Goal: Transaction & Acquisition: Subscribe to service/newsletter

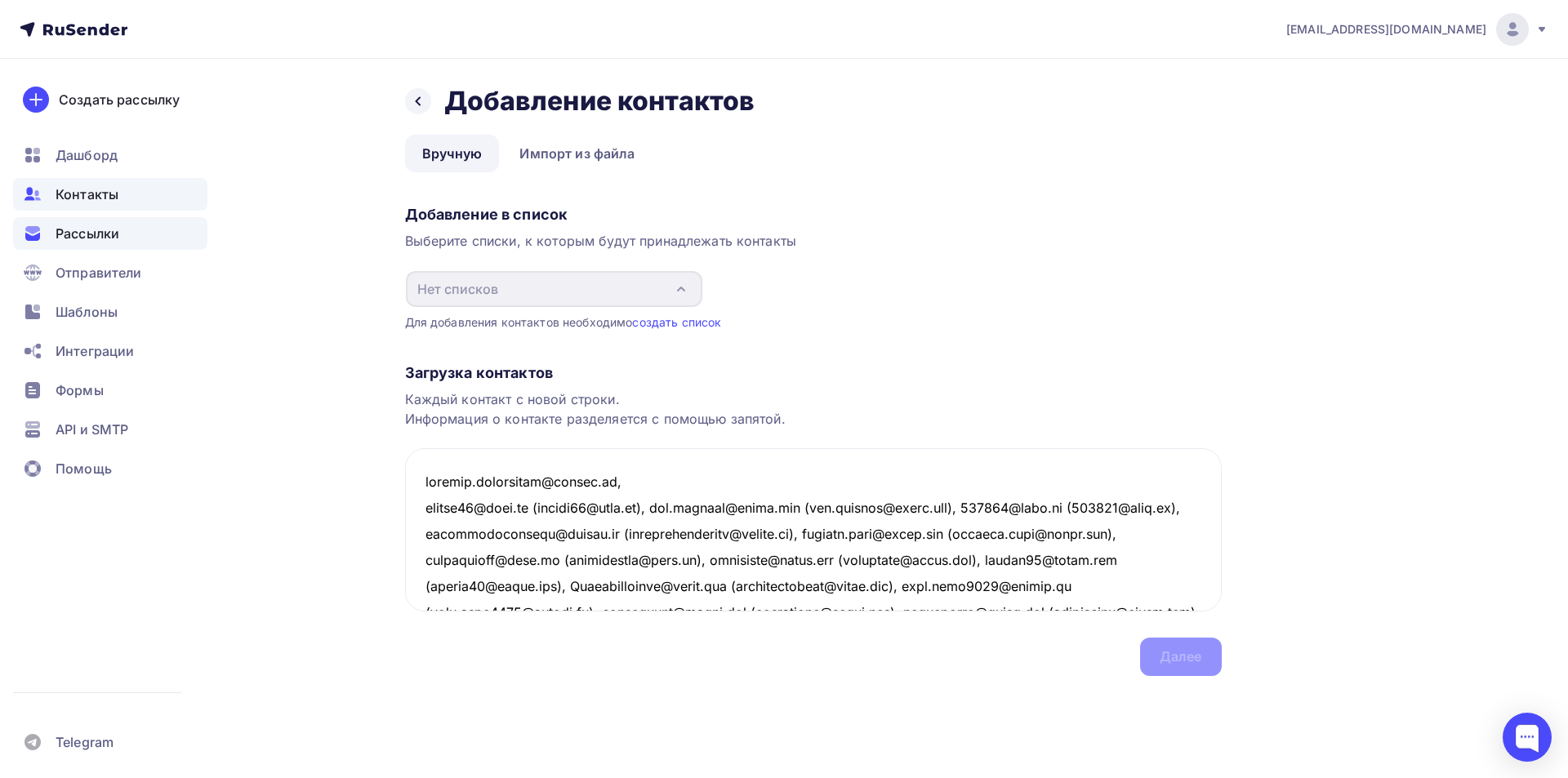
drag, startPoint x: 1163, startPoint y: 584, endPoint x: 184, endPoint y: 236, distance: 1039.0
click at [184, 236] on div "[EMAIL_ADDRESS][DOMAIN_NAME] Аккаунт Тарифы Выйти Создать рассылку [GEOGRAPHIC_…" at bounding box center [784, 371] width 1568 height 742
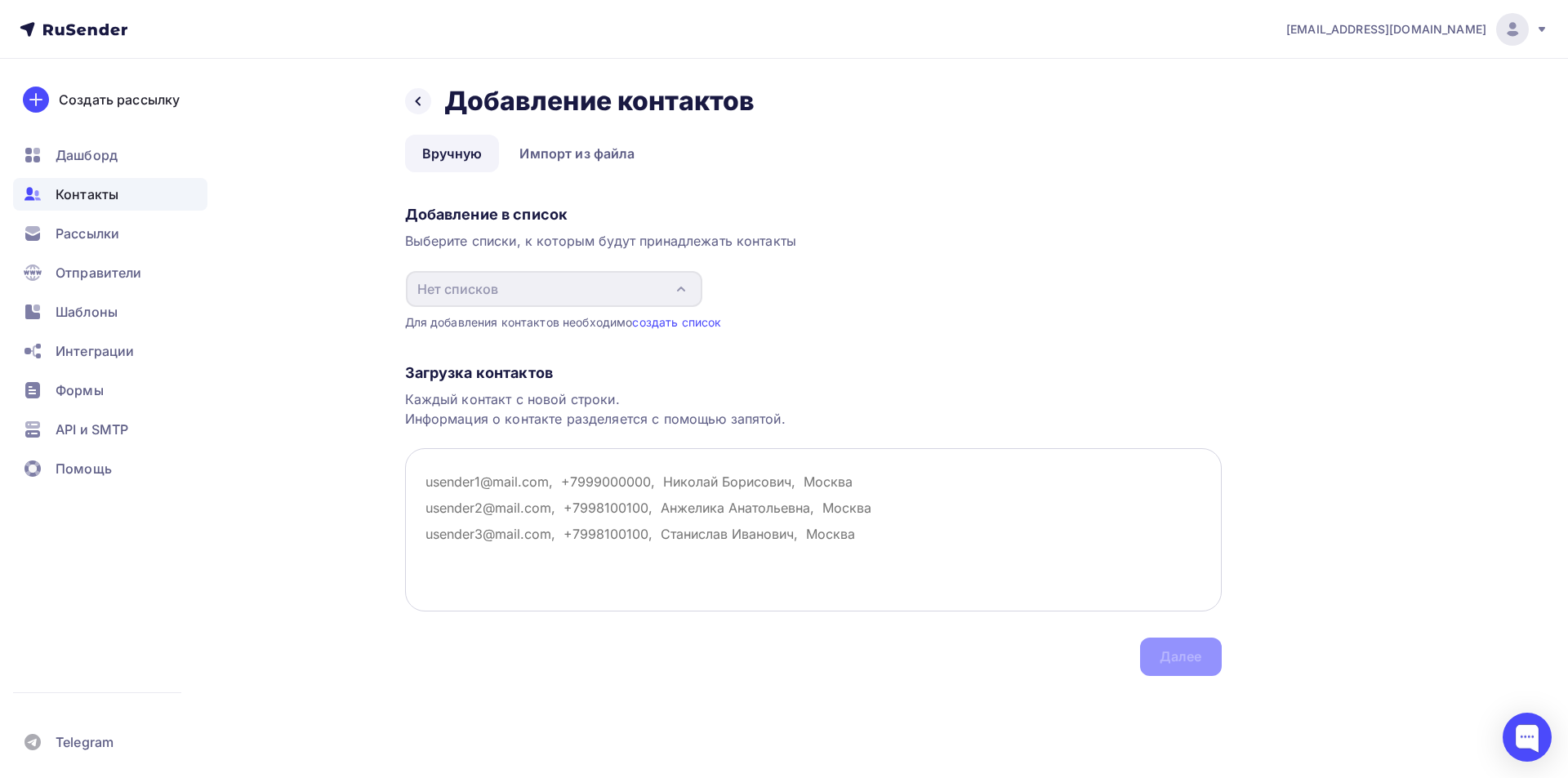
paste textarea "[PERSON_NAME][EMAIL_ADDRESS][DOMAIN_NAME], [EMAIL_ADDRESS][DOMAIN_NAME], [DOMAI…"
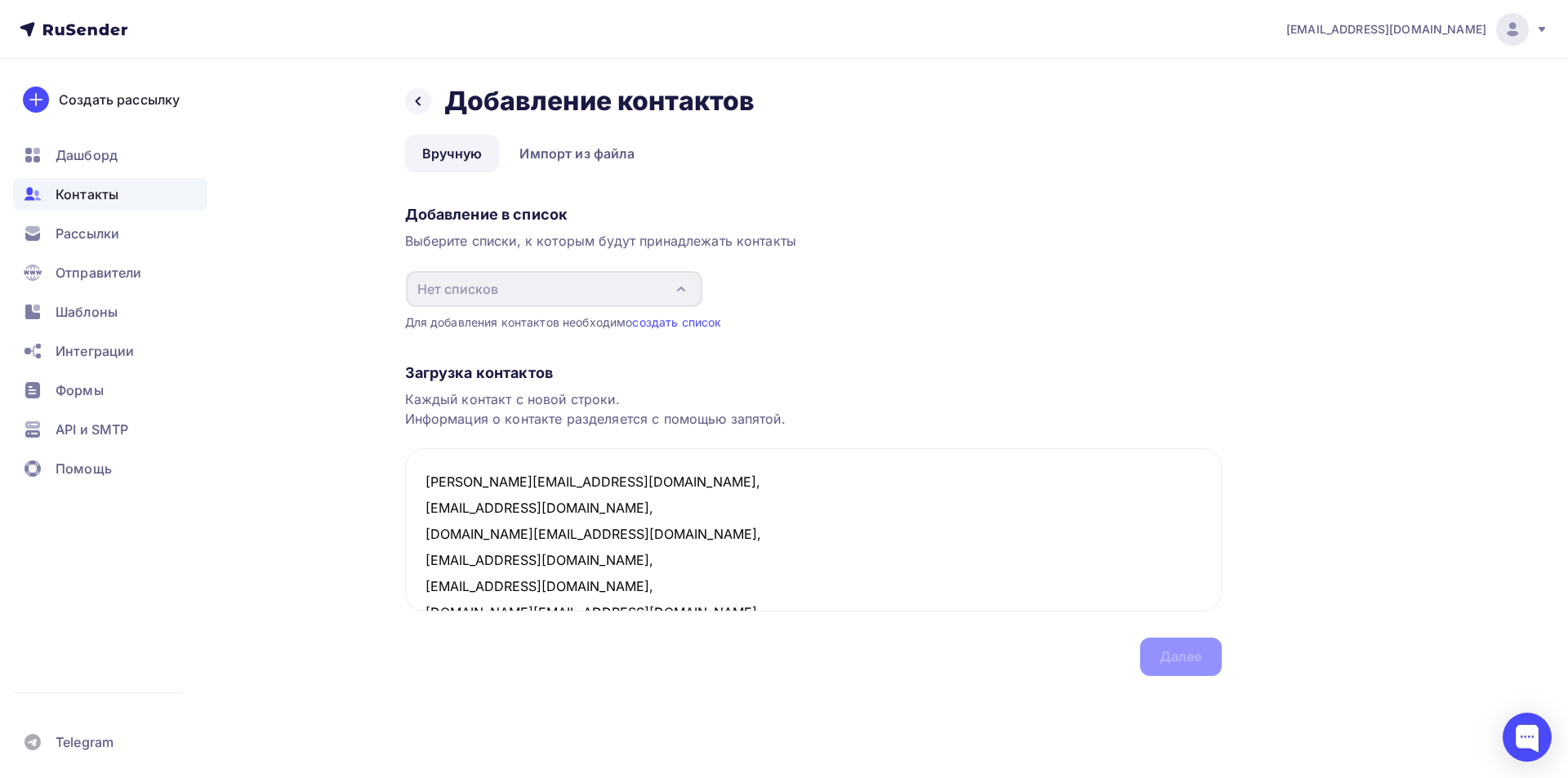
scroll to position [140, 0]
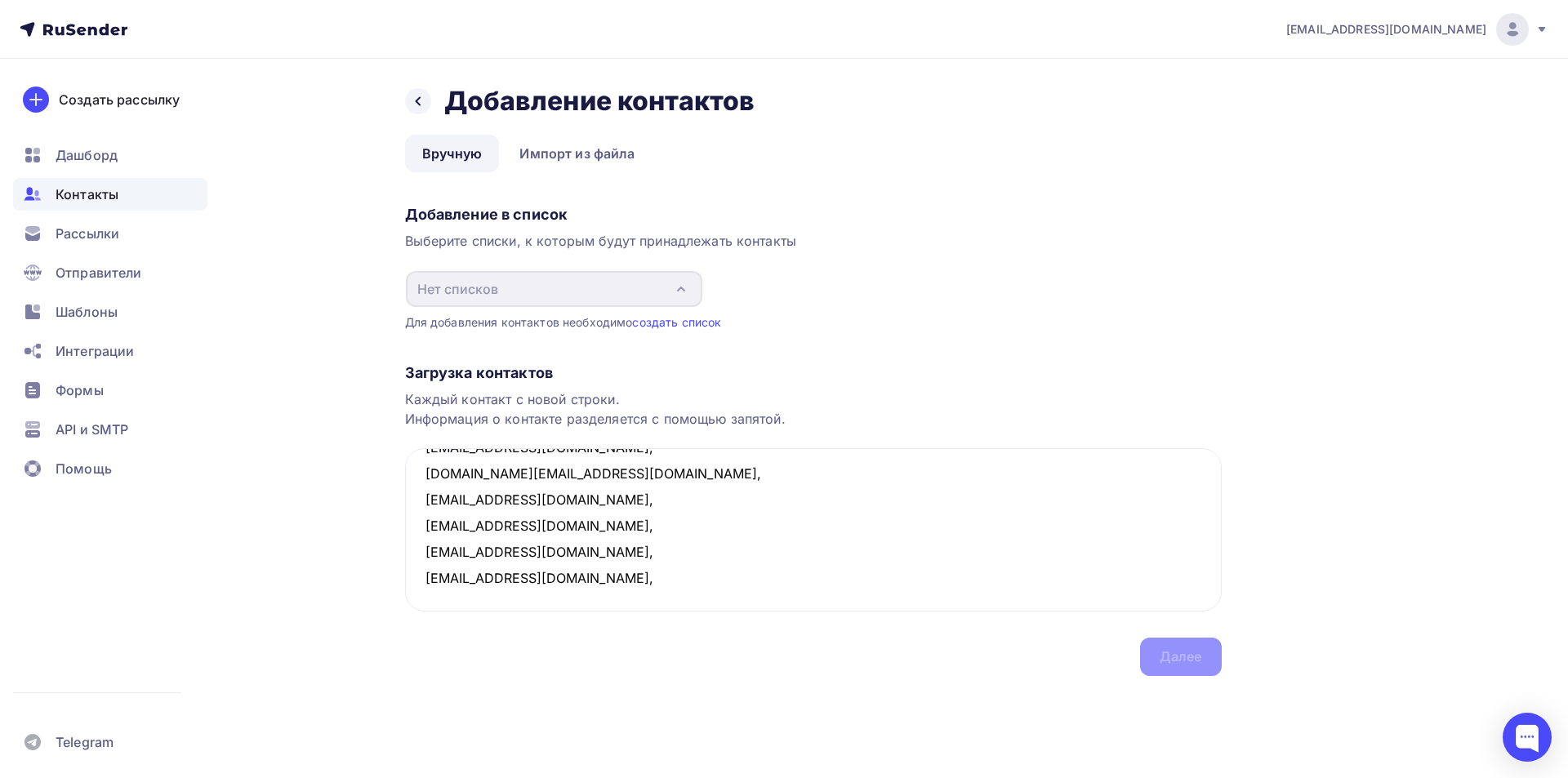
type textarea "[PERSON_NAME][EMAIL_ADDRESS][DOMAIN_NAME], [EMAIL_ADDRESS][DOMAIN_NAME], [DOMAI…"
click at [961, 701] on div "Назад Добавление контактов Добавление контактов Вручную Импорт из файла Вручную…" at bounding box center [784, 400] width 1338 height 683
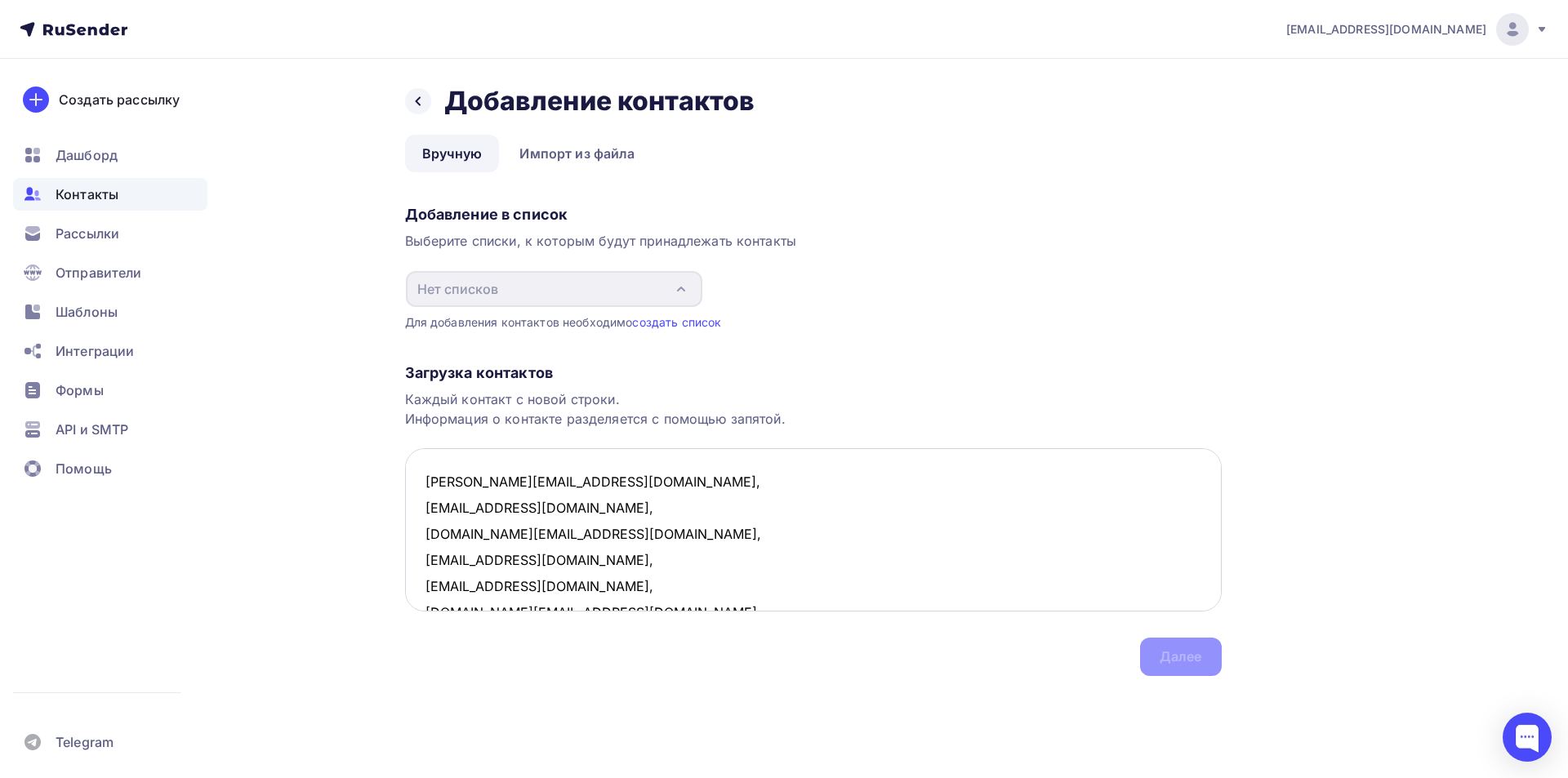
click at [762, 475] on textarea "[PERSON_NAME][EMAIL_ADDRESS][DOMAIN_NAME], [EMAIL_ADDRESS][DOMAIN_NAME], [DOMAI…" at bounding box center [813, 530] width 817 height 163
click at [904, 376] on div "Загрузка контактов" at bounding box center [813, 373] width 817 height 20
click at [1173, 655] on div "Загрузка контактов Каждый контакт с новой строки. Информация о контакте разделя…" at bounding box center [813, 504] width 817 height 346
click at [705, 322] on link "создать список" at bounding box center [676, 322] width 89 height 14
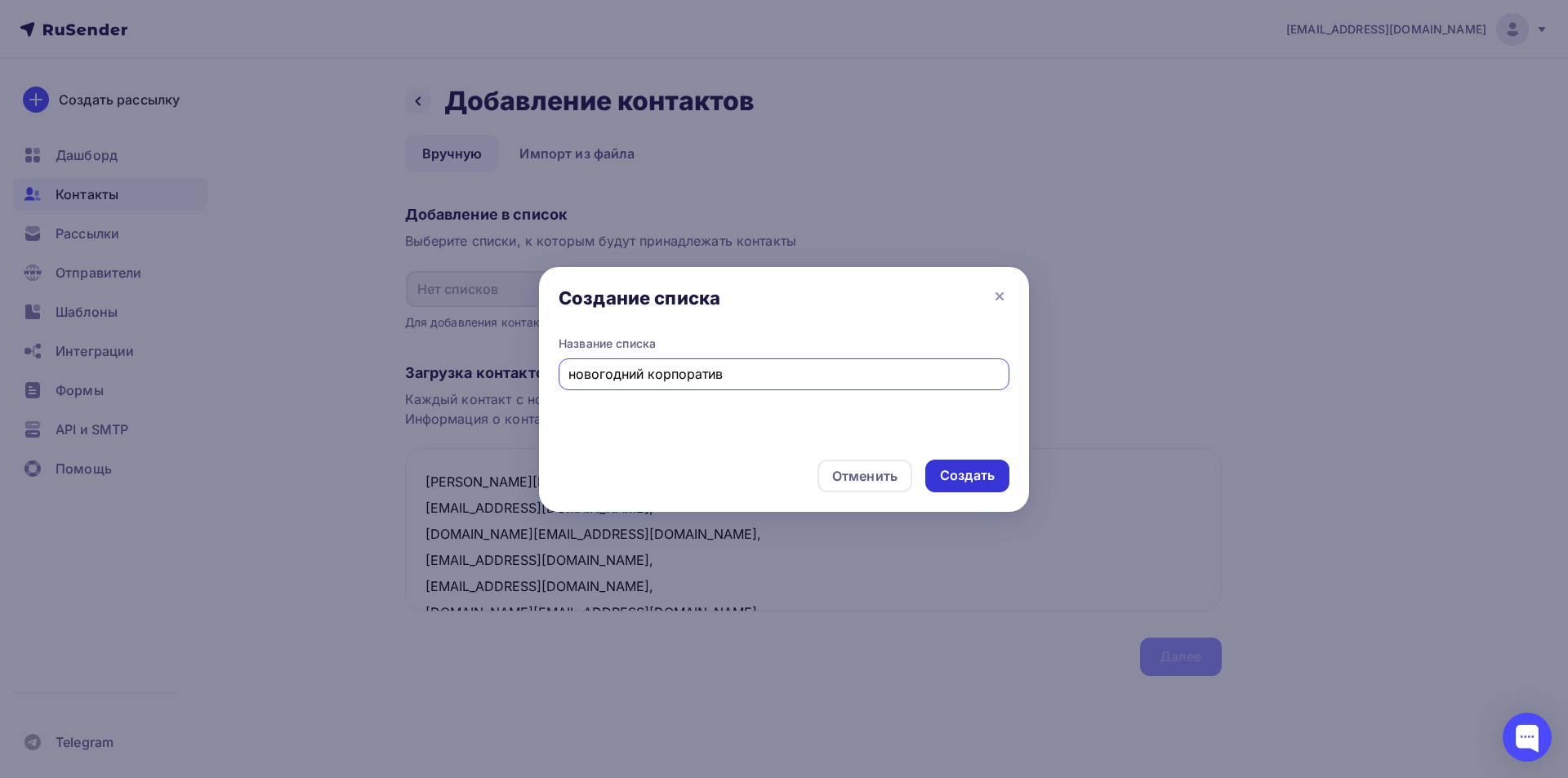
type input "новогодний корпоратив"
click at [983, 478] on div "Создать" at bounding box center [966, 475] width 54 height 19
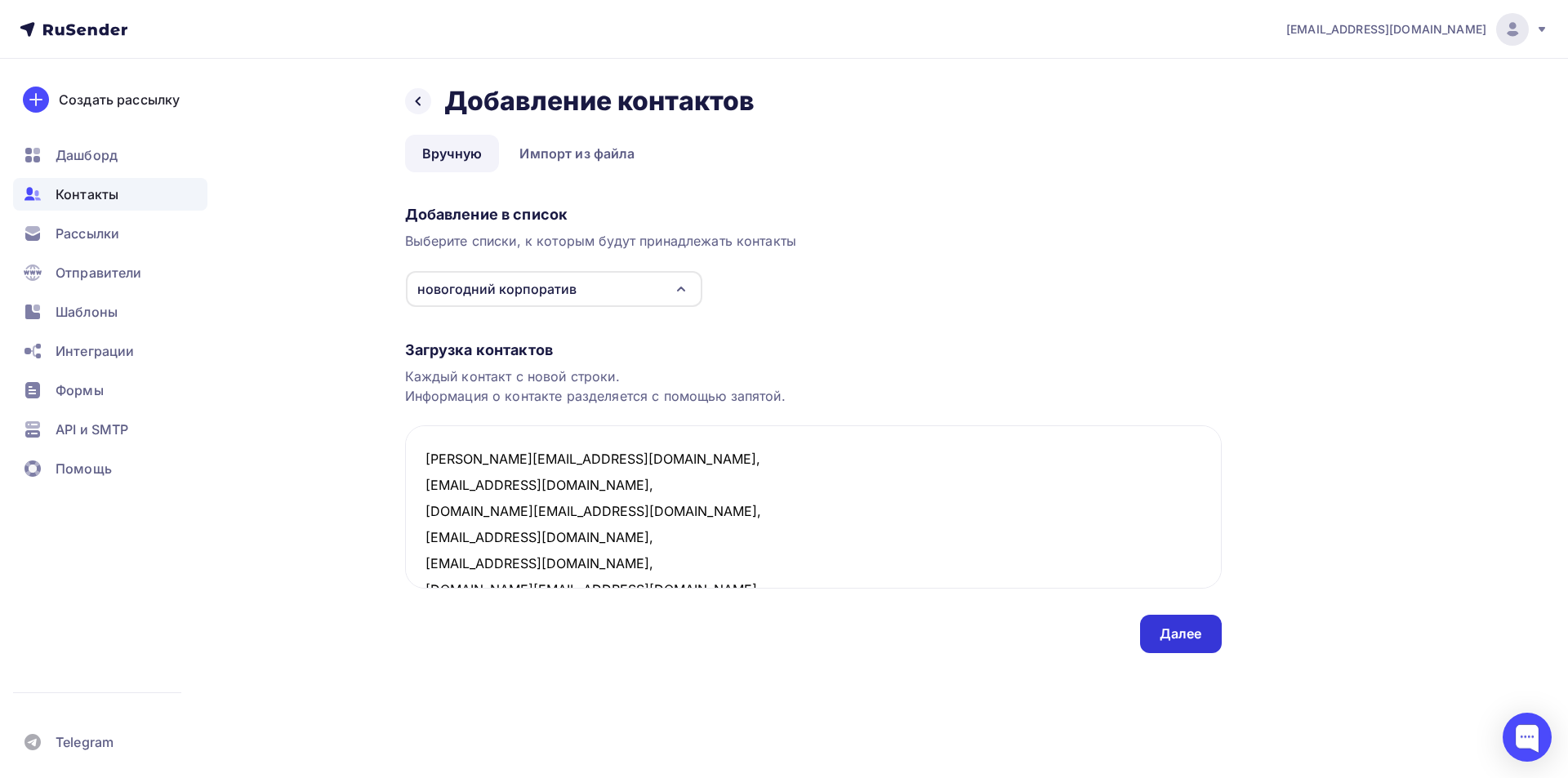
click at [1164, 638] on div "Далее" at bounding box center [1181, 635] width 42 height 19
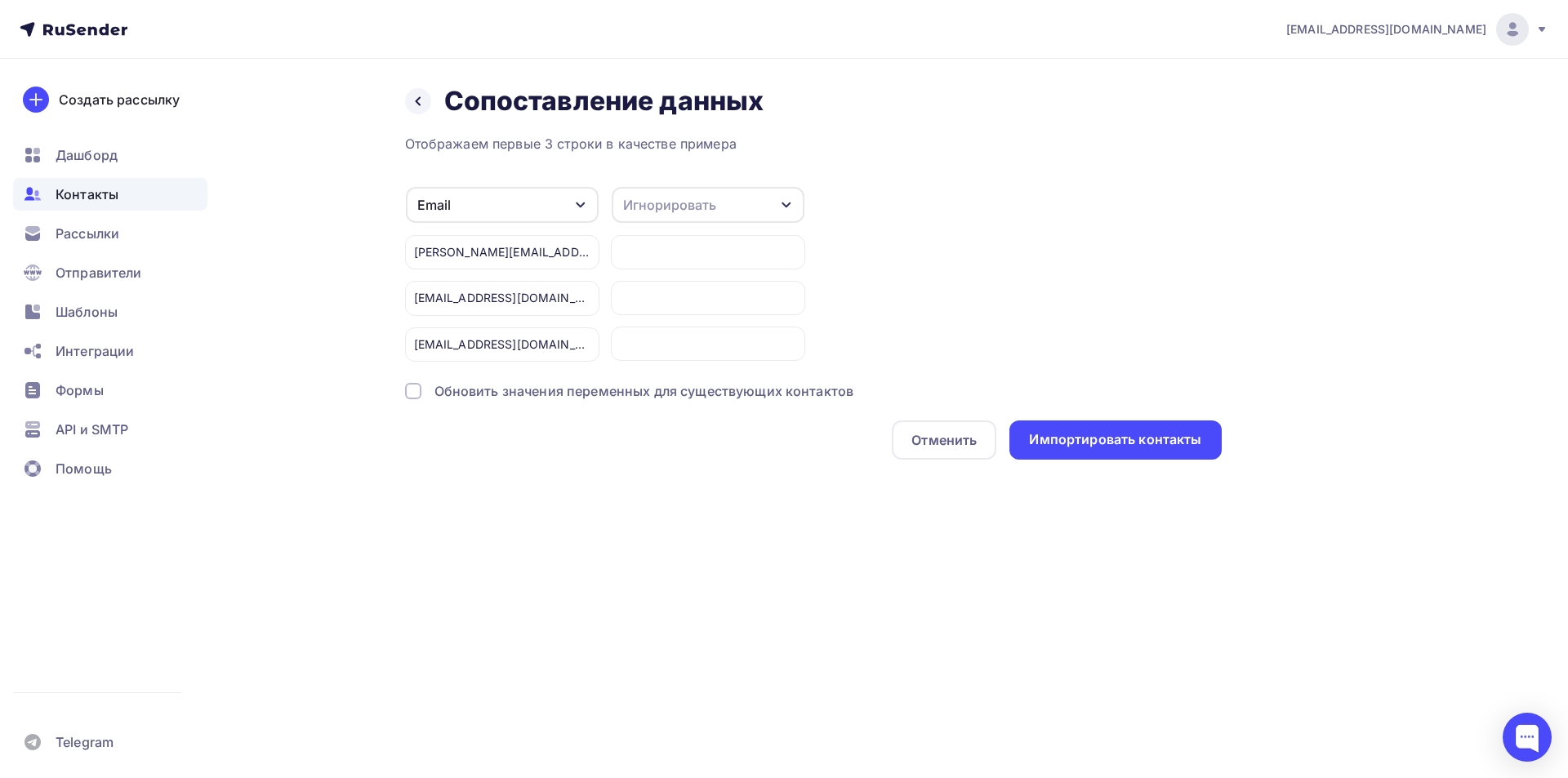
click at [590, 210] on div "Email" at bounding box center [502, 205] width 193 height 36
click at [570, 207] on div "Email" at bounding box center [502, 205] width 193 height 36
click at [665, 205] on div "Игнорировать" at bounding box center [670, 205] width 93 height 20
click at [998, 168] on div "Отображаем первые 3 строки в качестве примера Email Игнорировать Имя Телефон Со…" at bounding box center [813, 297] width 817 height 326
click at [1142, 430] on div "Импортировать контакты" at bounding box center [1114, 440] width 172 height 19
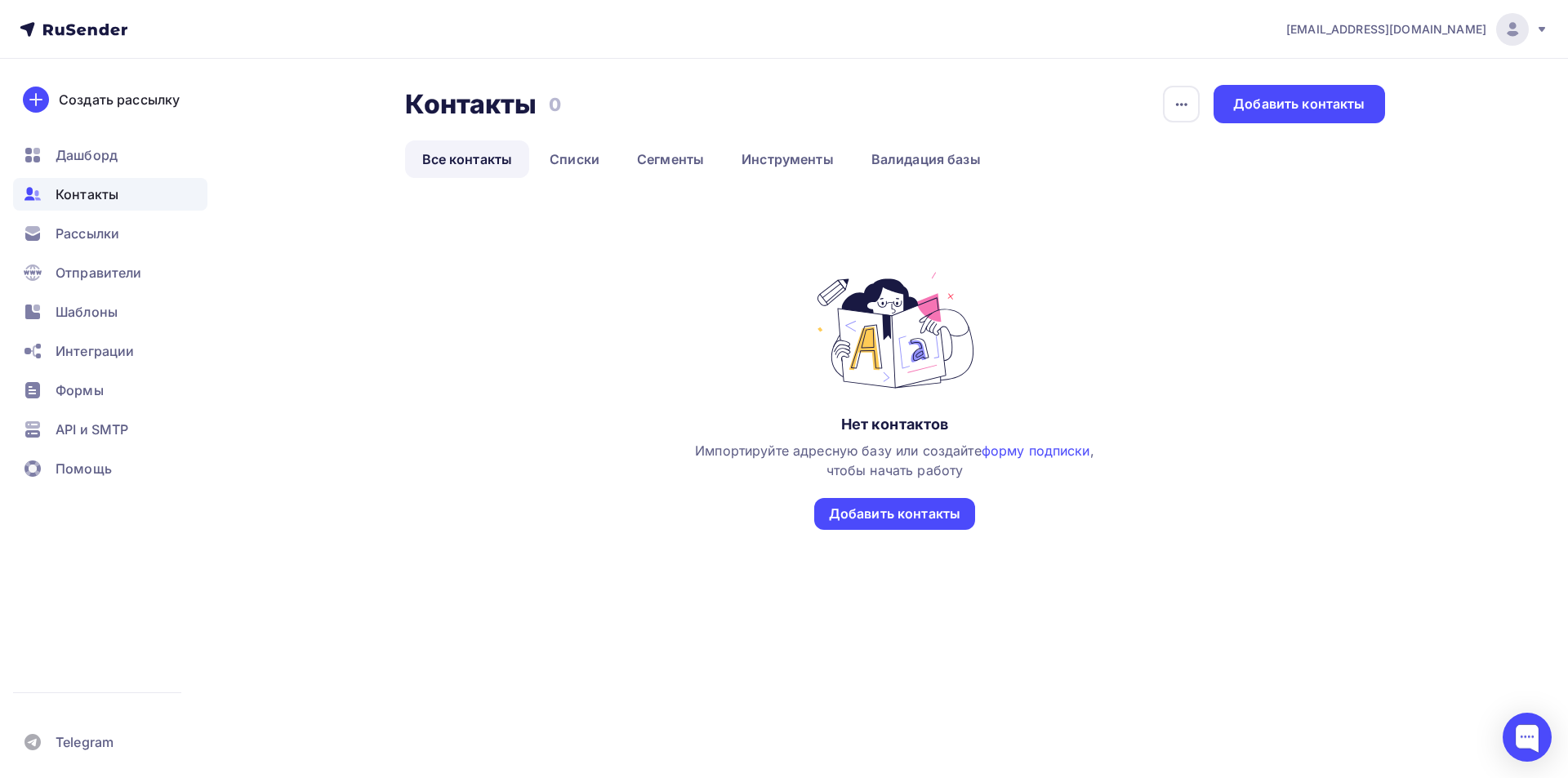
click at [110, 194] on span "Контакты" at bounding box center [86, 194] width 63 height 20
click at [103, 303] on span "Шаблоны" at bounding box center [86, 312] width 62 height 20
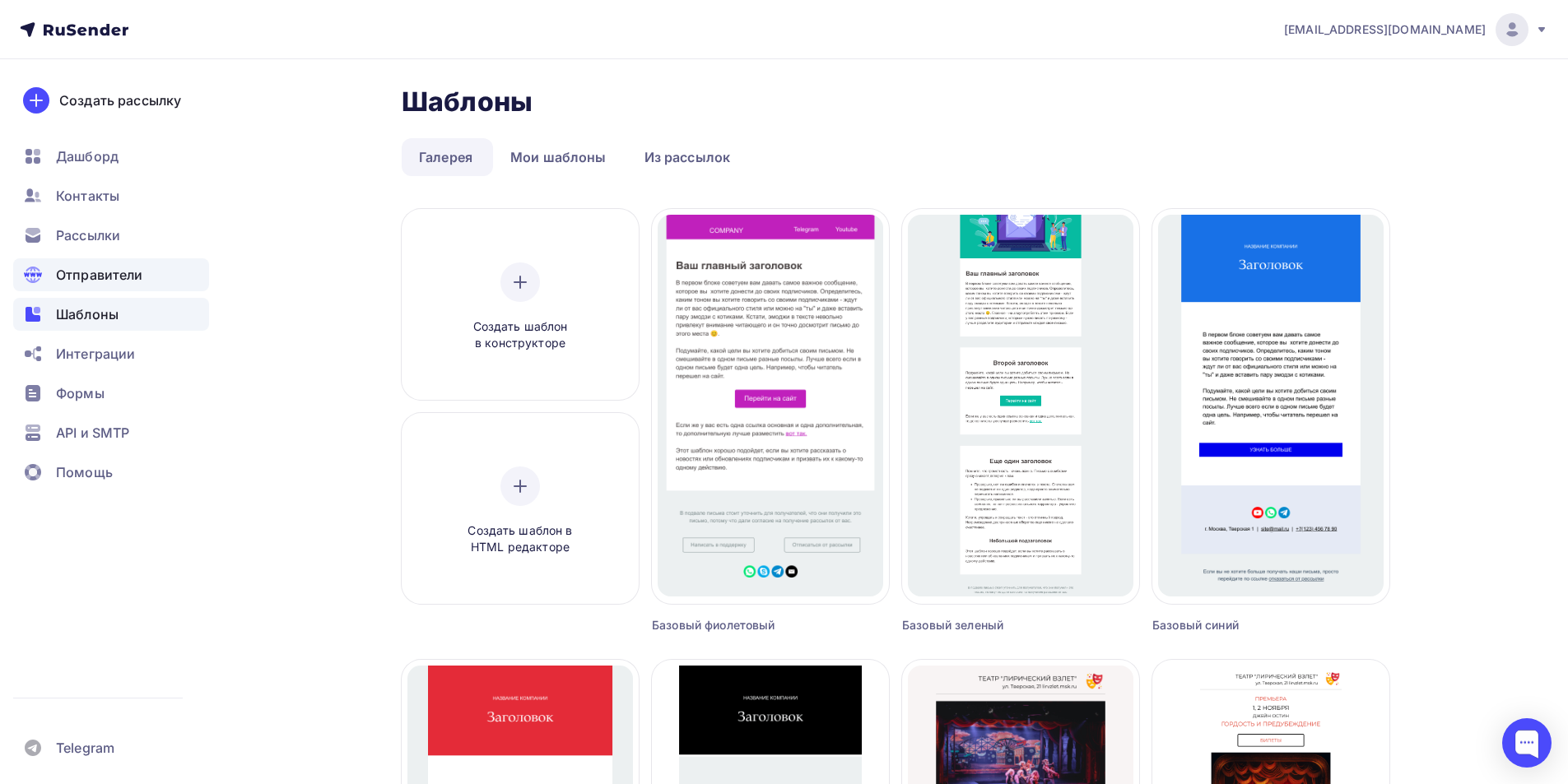
click at [90, 271] on span "Отправители" at bounding box center [99, 274] width 87 height 20
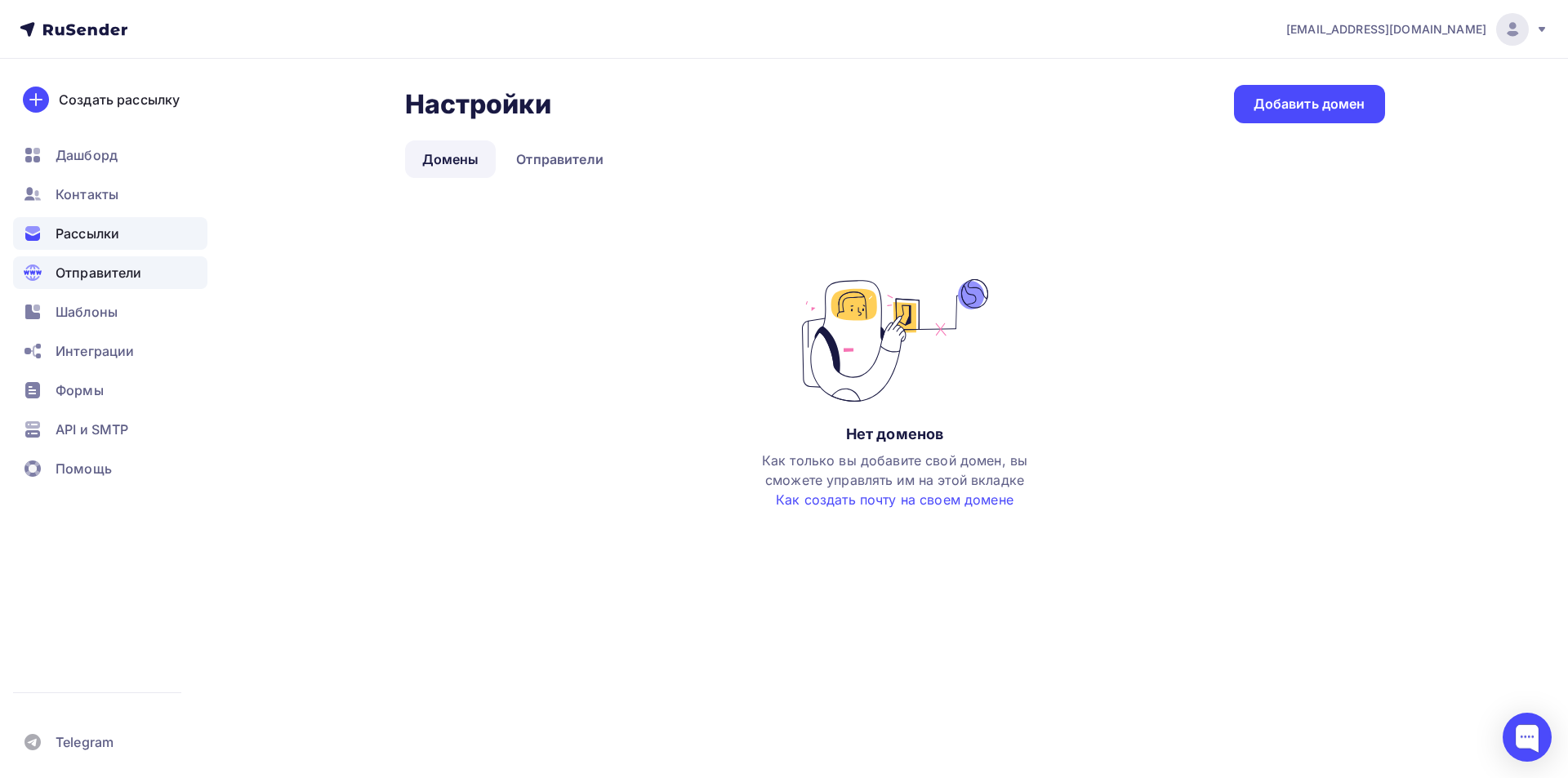
click at [81, 237] on span "Рассылки" at bounding box center [87, 233] width 64 height 20
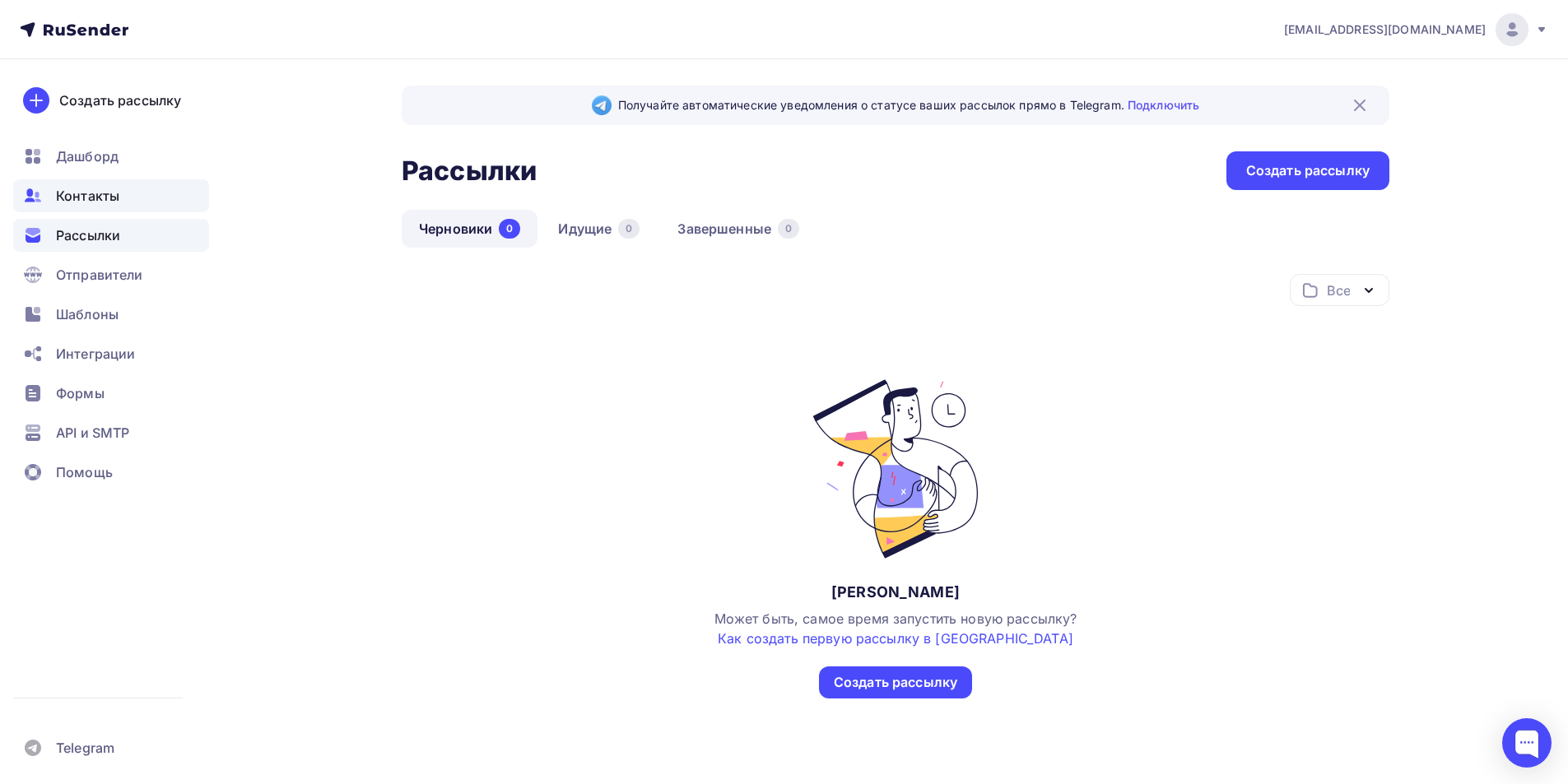
click at [84, 202] on span "Контакты" at bounding box center [87, 196] width 64 height 20
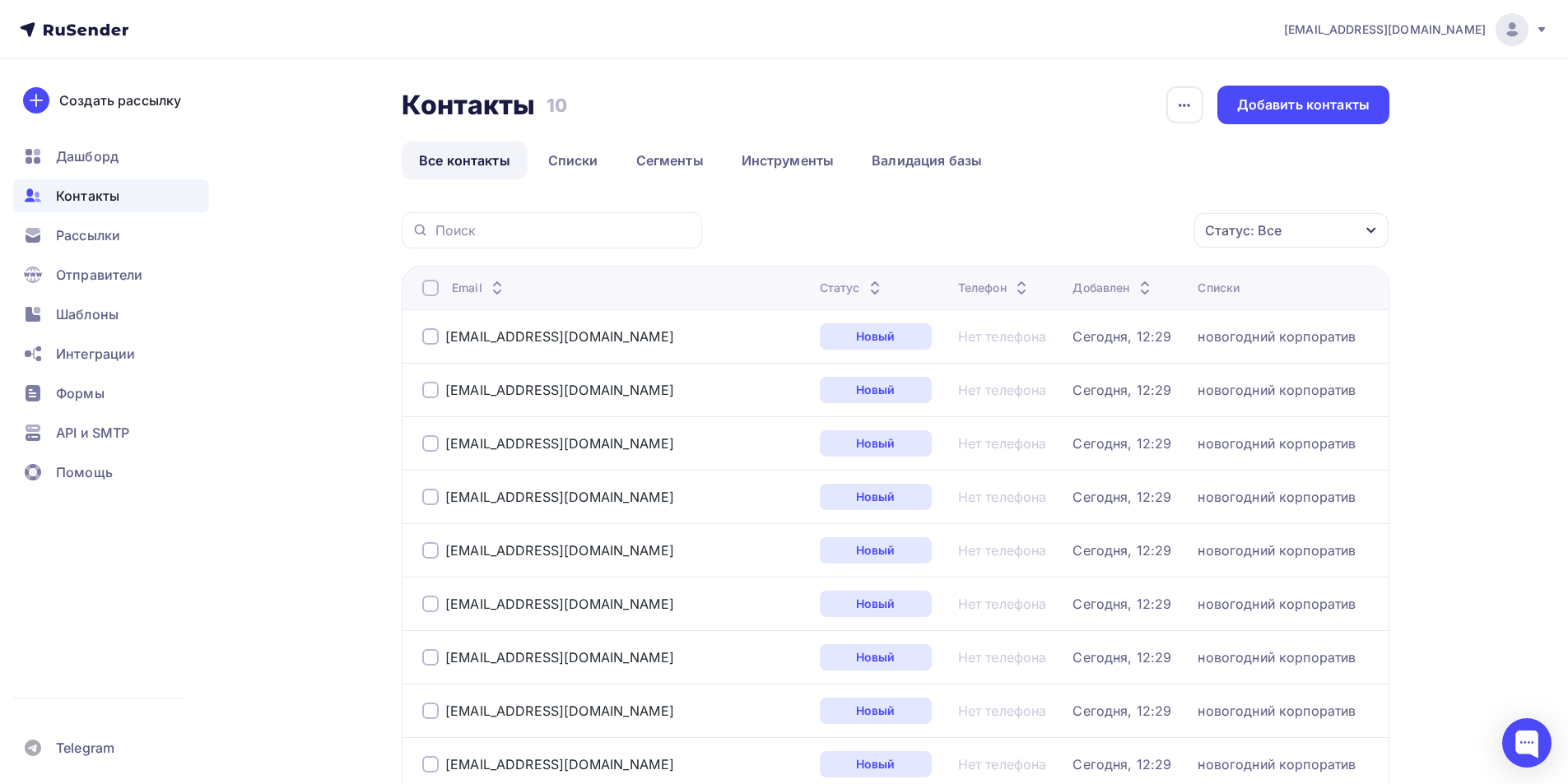
click at [424, 287] on div at bounding box center [430, 287] width 17 height 17
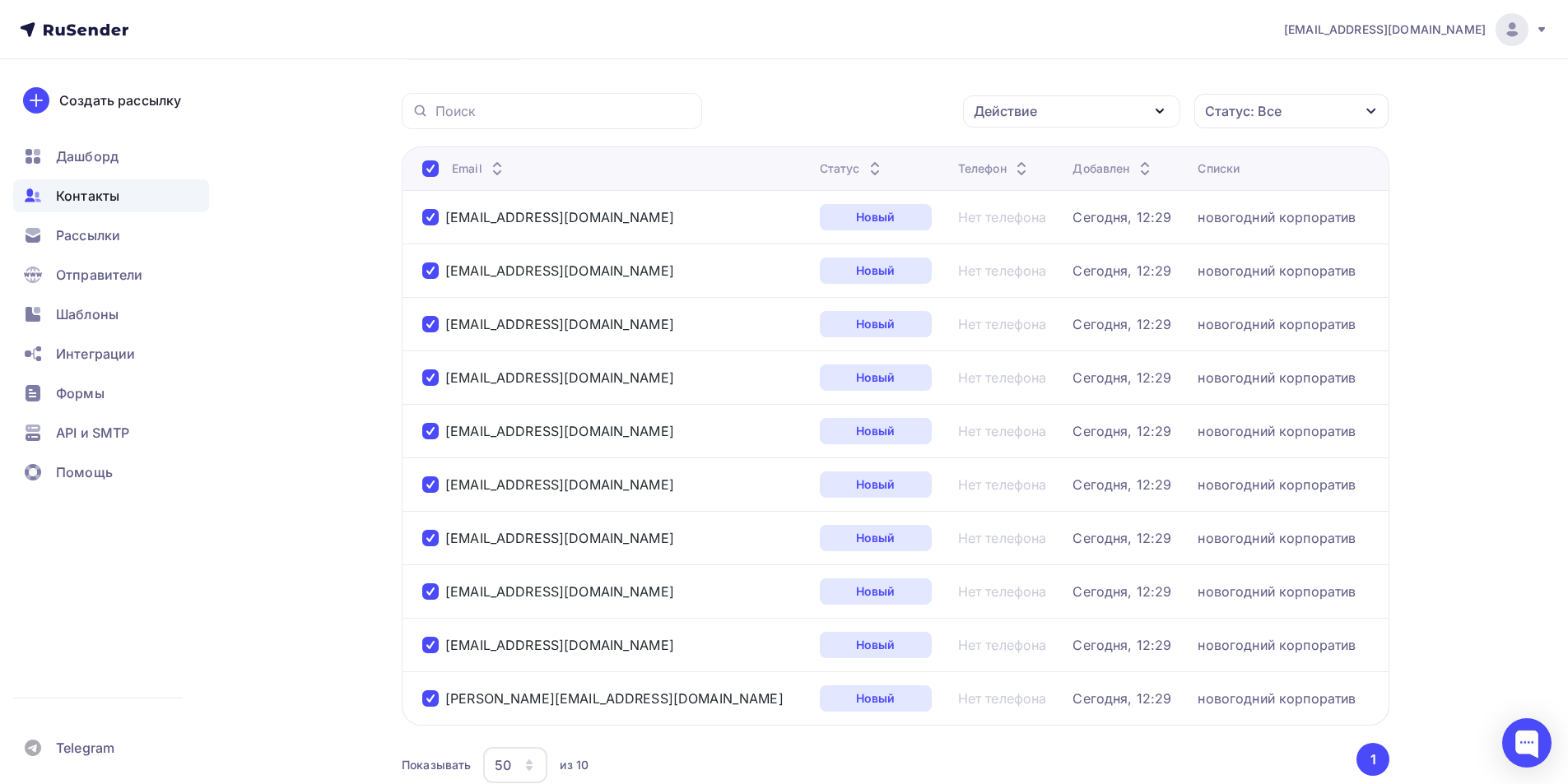
scroll to position [229, 0]
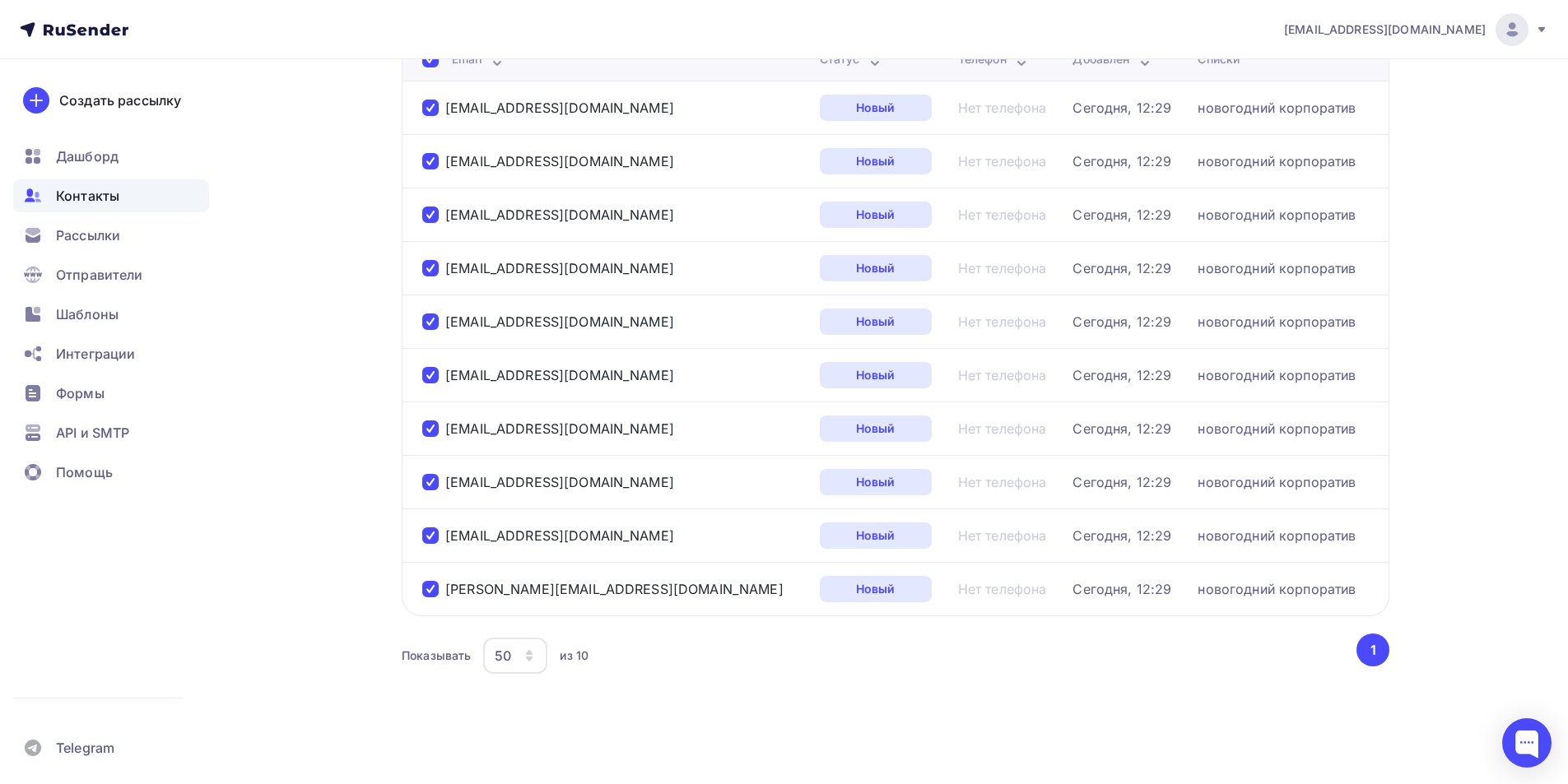
click at [1366, 652] on button "1" at bounding box center [1373, 650] width 33 height 33
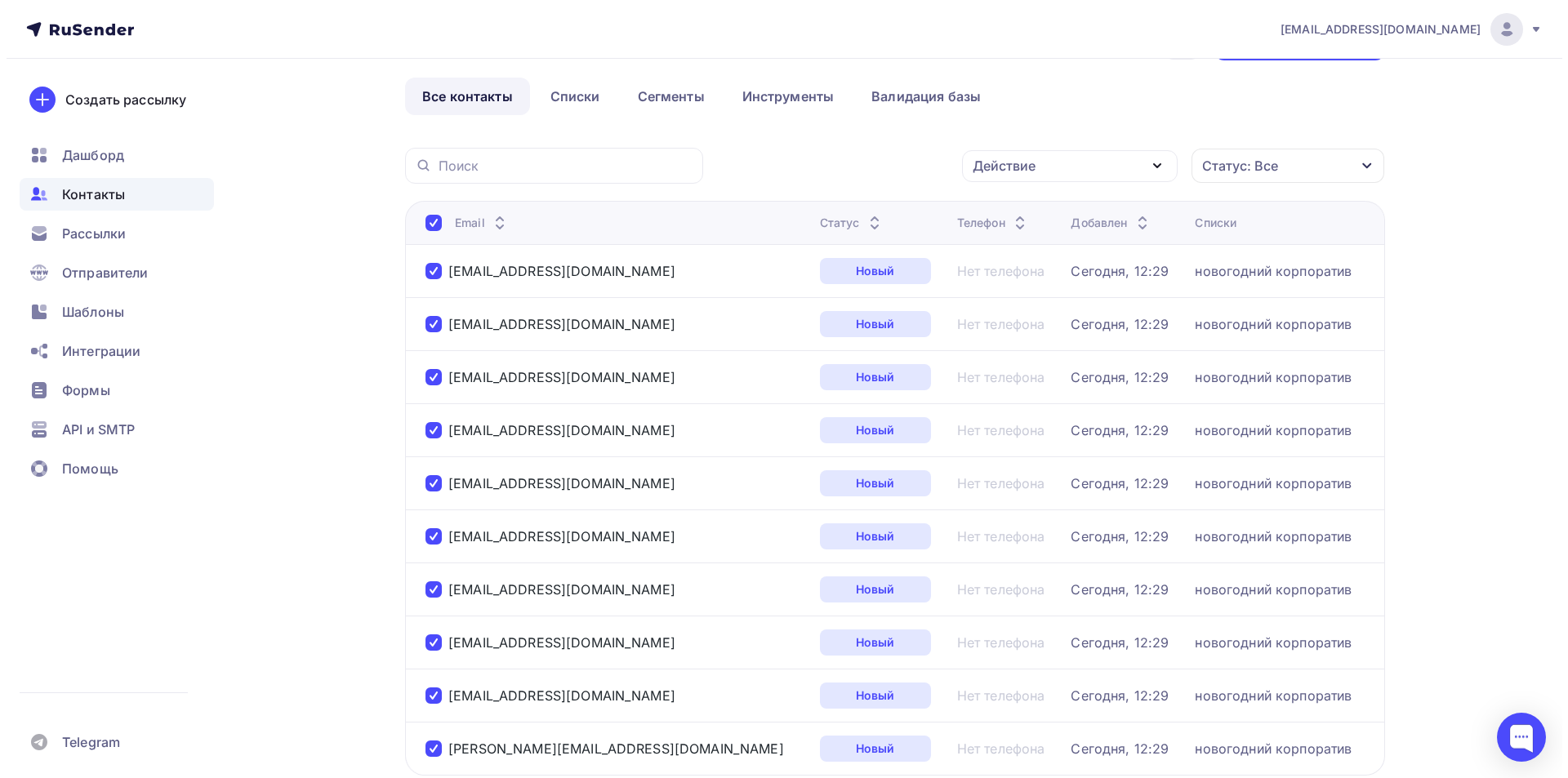
scroll to position [0, 0]
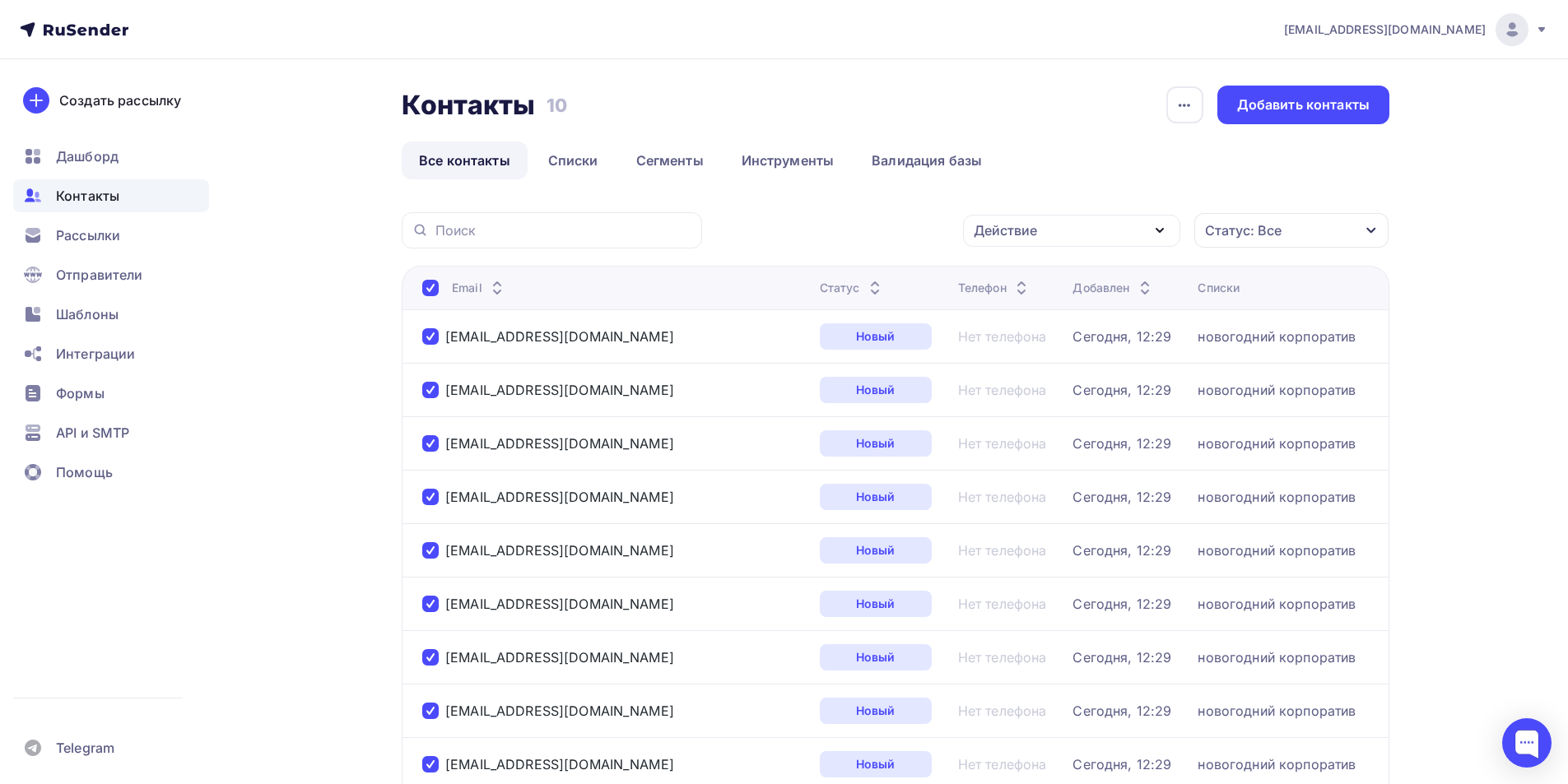
click at [430, 286] on div at bounding box center [430, 287] width 17 height 17
click at [104, 182] on div "Контакты" at bounding box center [111, 196] width 196 height 33
click at [117, 234] on span "Рассылки" at bounding box center [88, 235] width 64 height 20
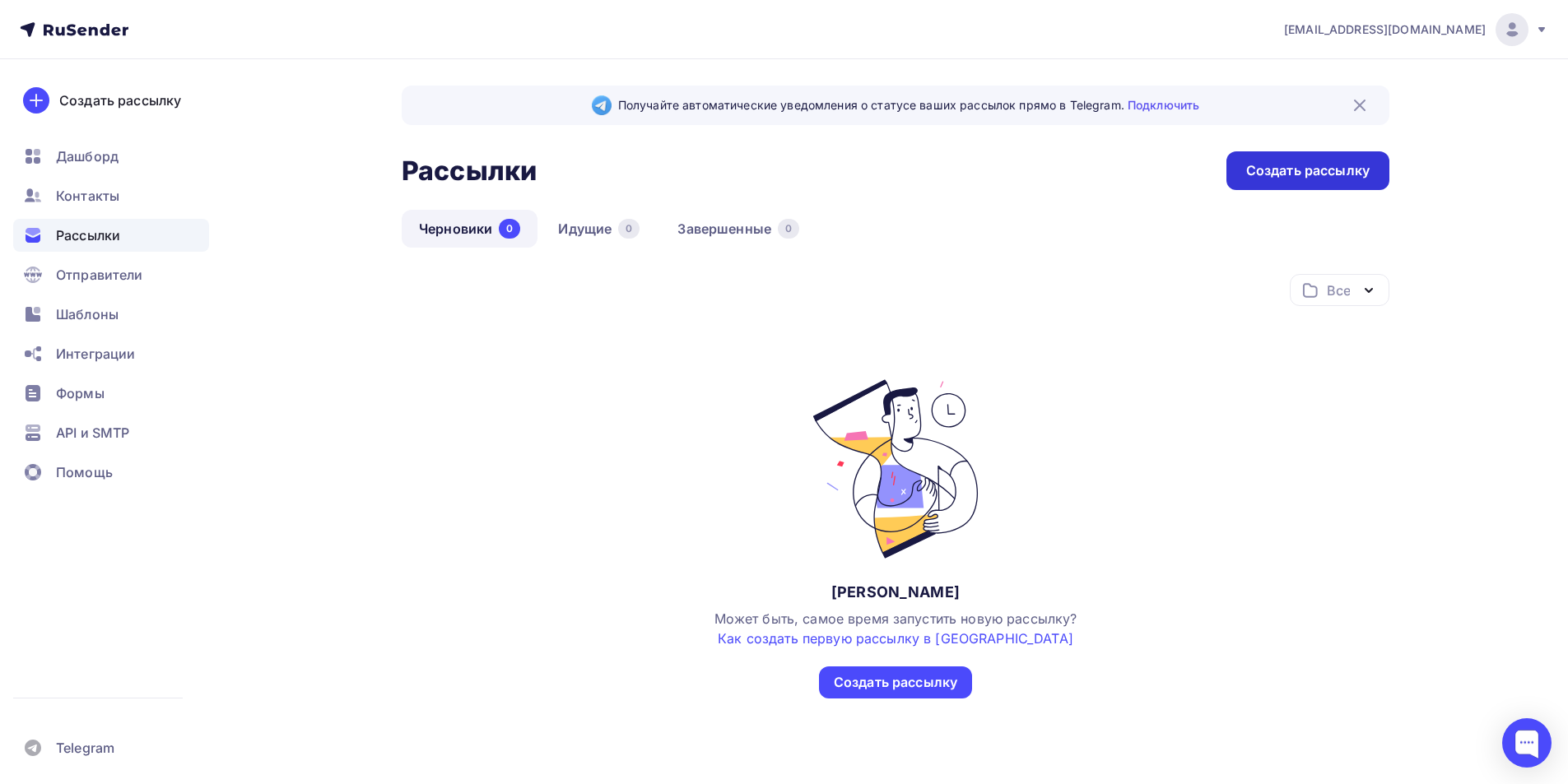
click at [1302, 172] on div "Создать рассылку" at bounding box center [1308, 171] width 124 height 19
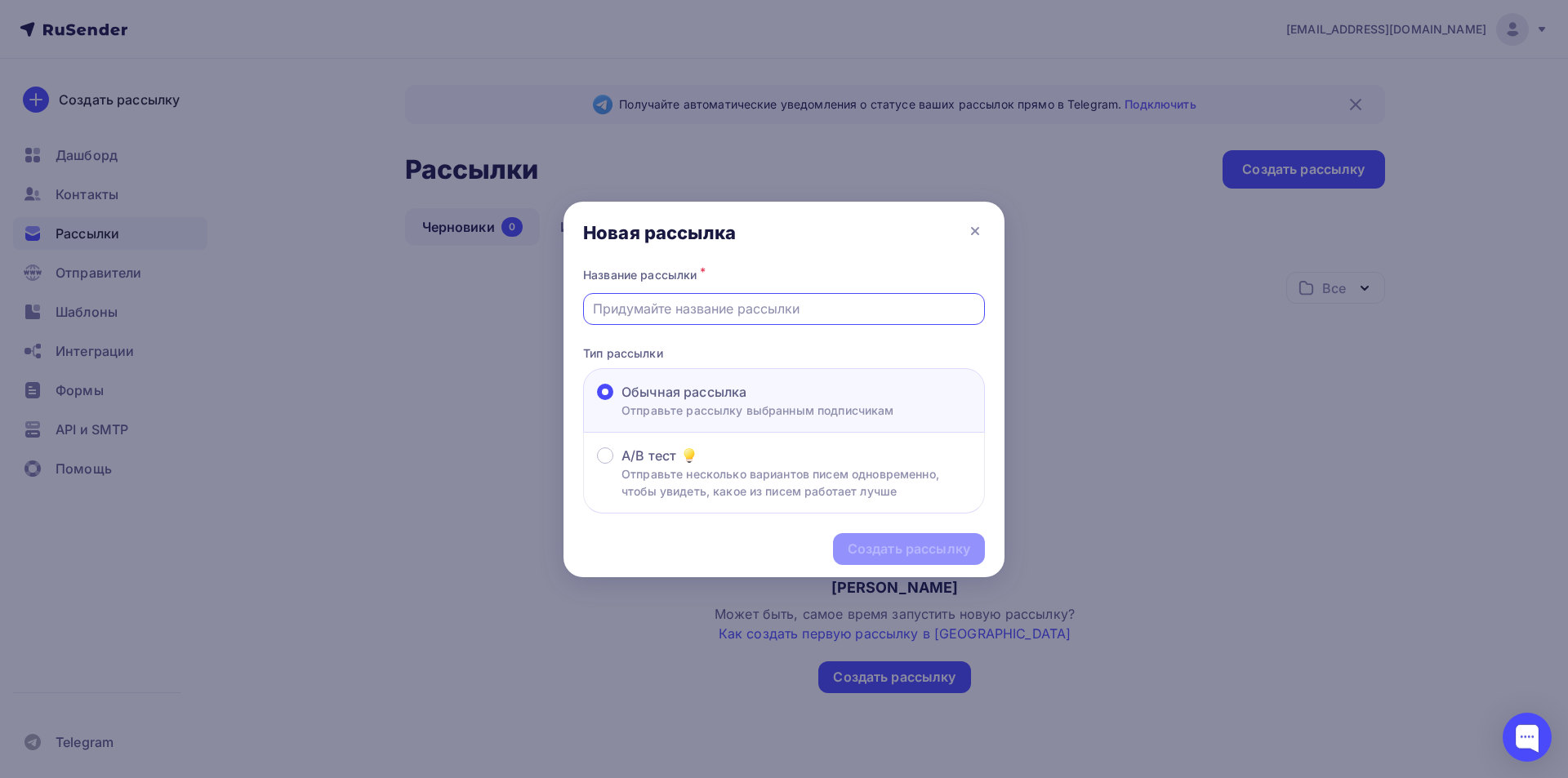
click at [715, 309] on input "text" at bounding box center [784, 309] width 383 height 20
click at [841, 307] on input "корпоративы в парк-отеле [GEOGRAPHIC_DATA]" at bounding box center [784, 309] width 383 height 20
click at [771, 312] on input "корпоративы в парк-отеле [GEOGRAPHIC_DATA]"" at bounding box center [784, 309] width 383 height 20
type input "корпоративы в парк-отеле "[GEOGRAPHIC_DATA]""
click at [906, 545] on div "Создать рассылку" at bounding box center [909, 549] width 123 height 19
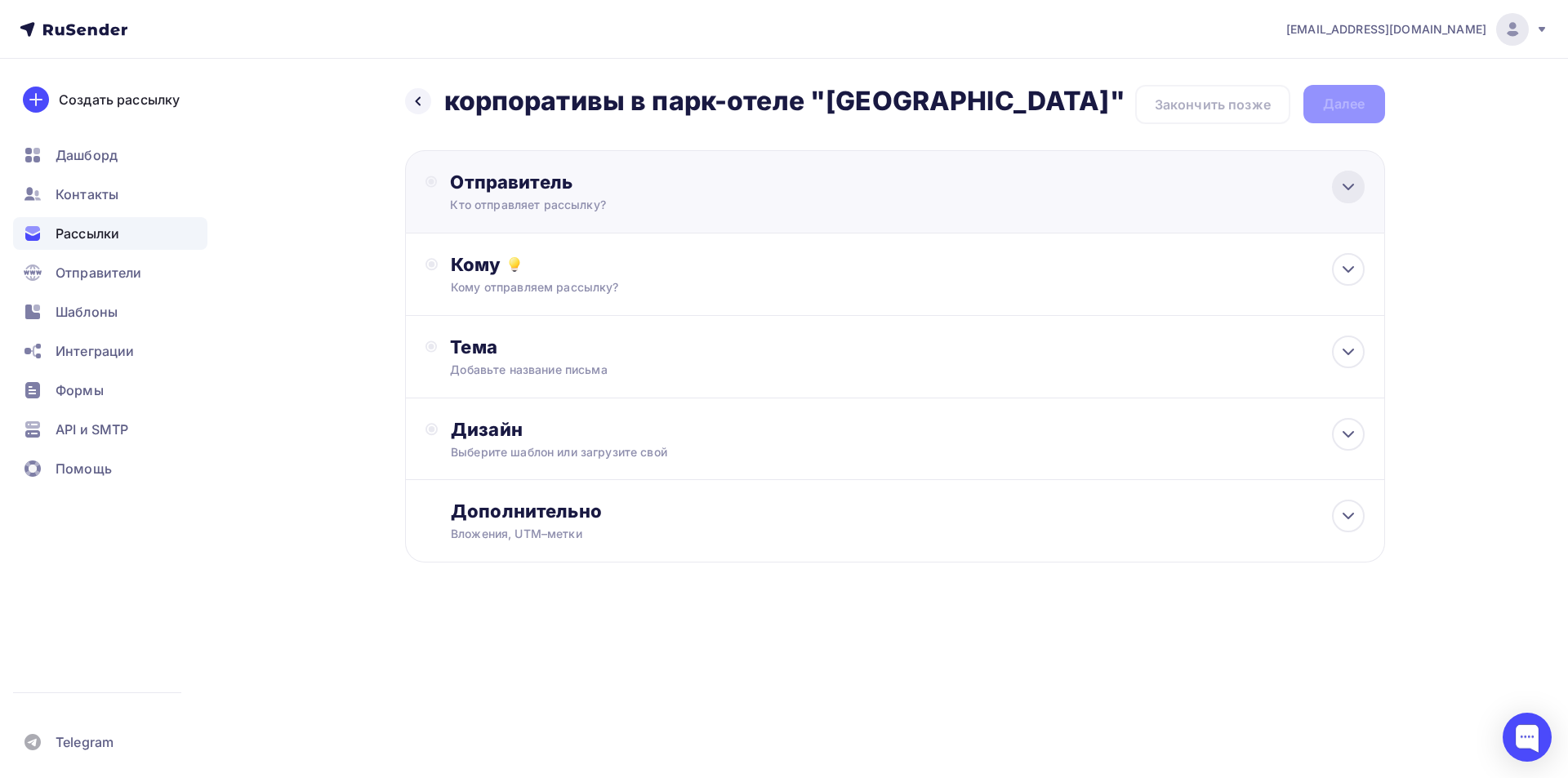
click at [1340, 178] on icon at bounding box center [1348, 187] width 20 height 20
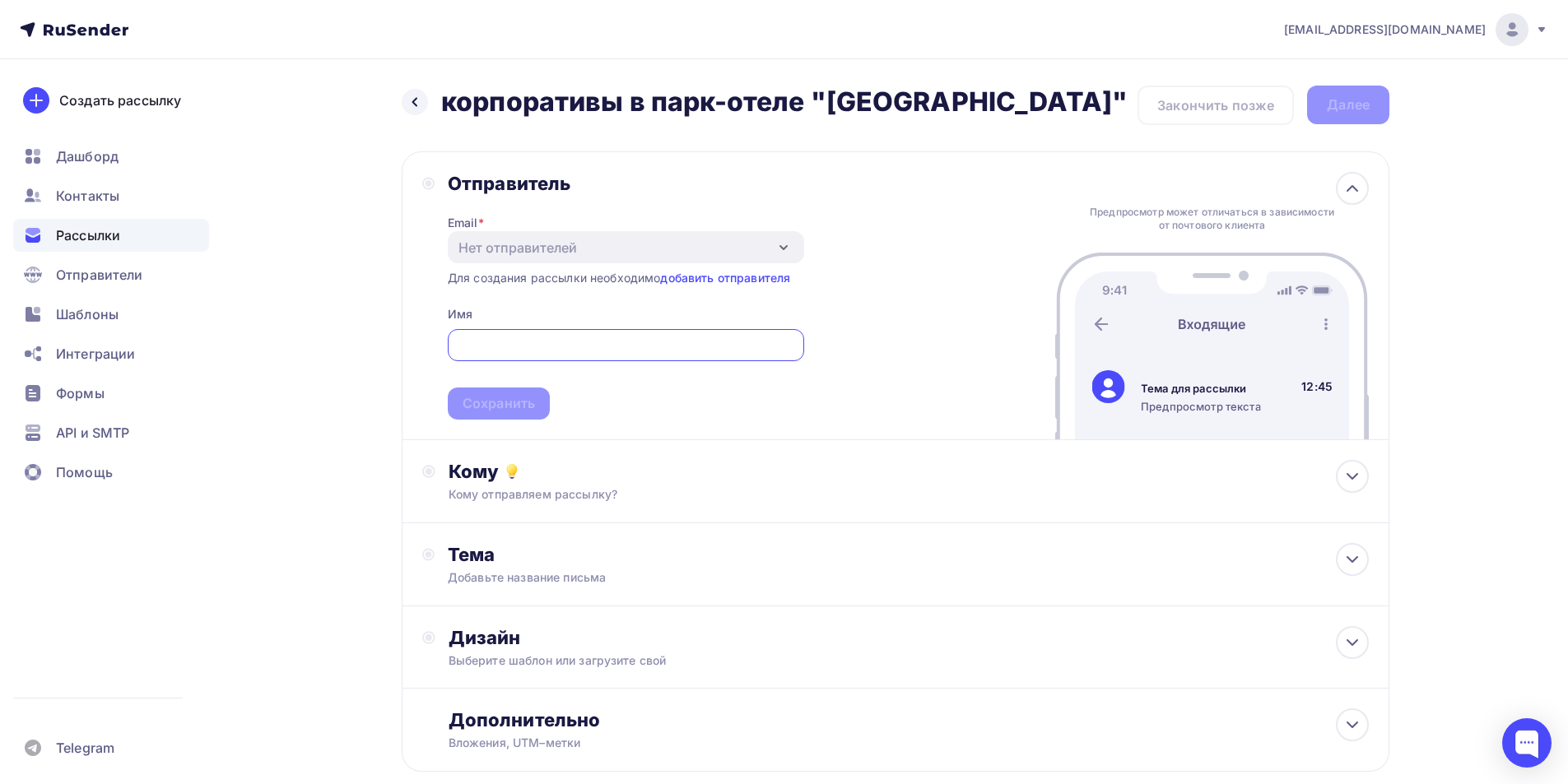
scroll to position [94, 0]
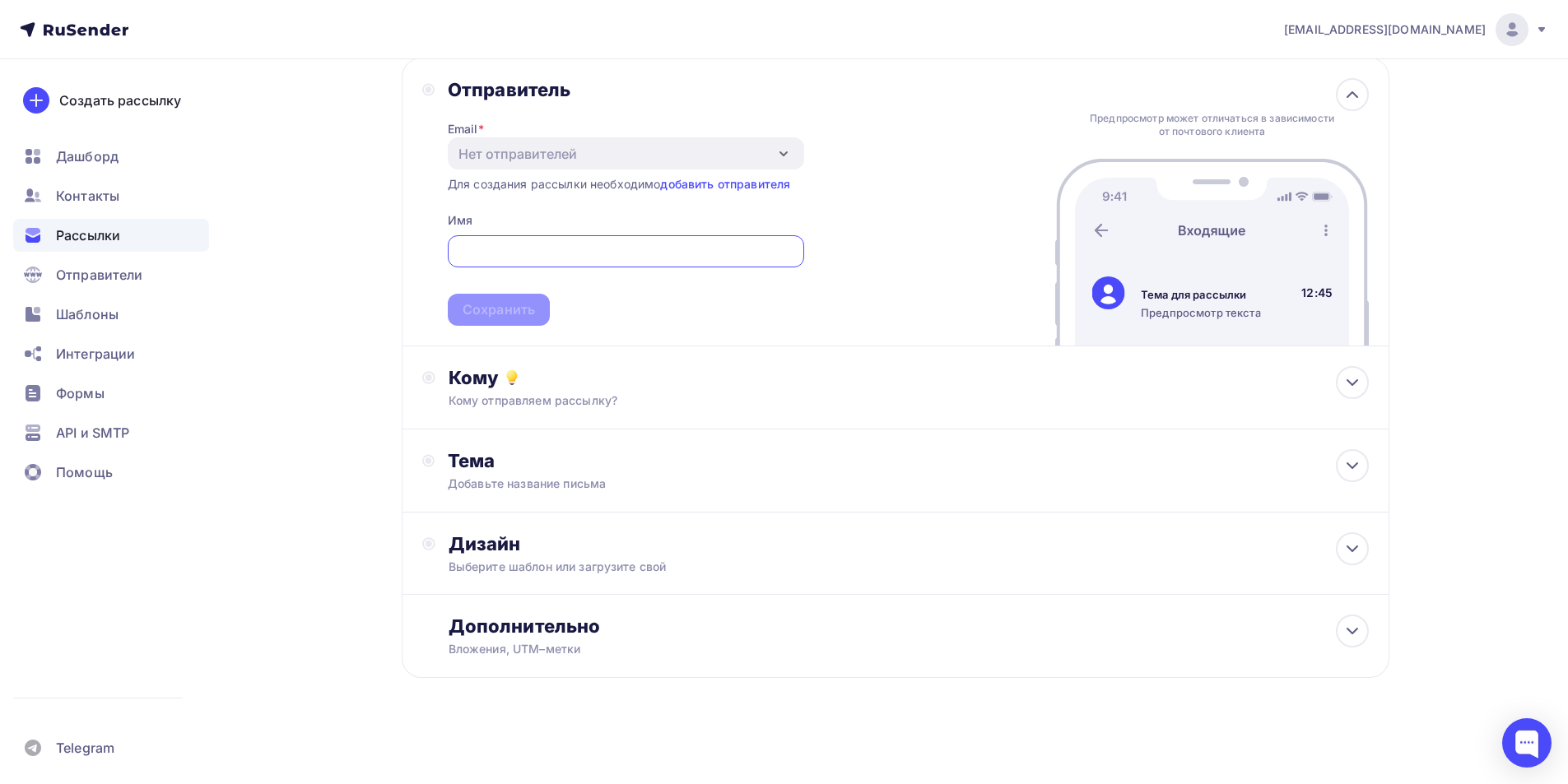
click at [666, 693] on div "Назад корпоративы в парк-отеле "[GEOGRAPHIC_DATA]" корпоративы в парк-отеле "[G…" at bounding box center [896, 355] width 988 height 727
click at [110, 235] on span "Рассылки" at bounding box center [88, 235] width 64 height 20
